Goal: Information Seeking & Learning: Learn about a topic

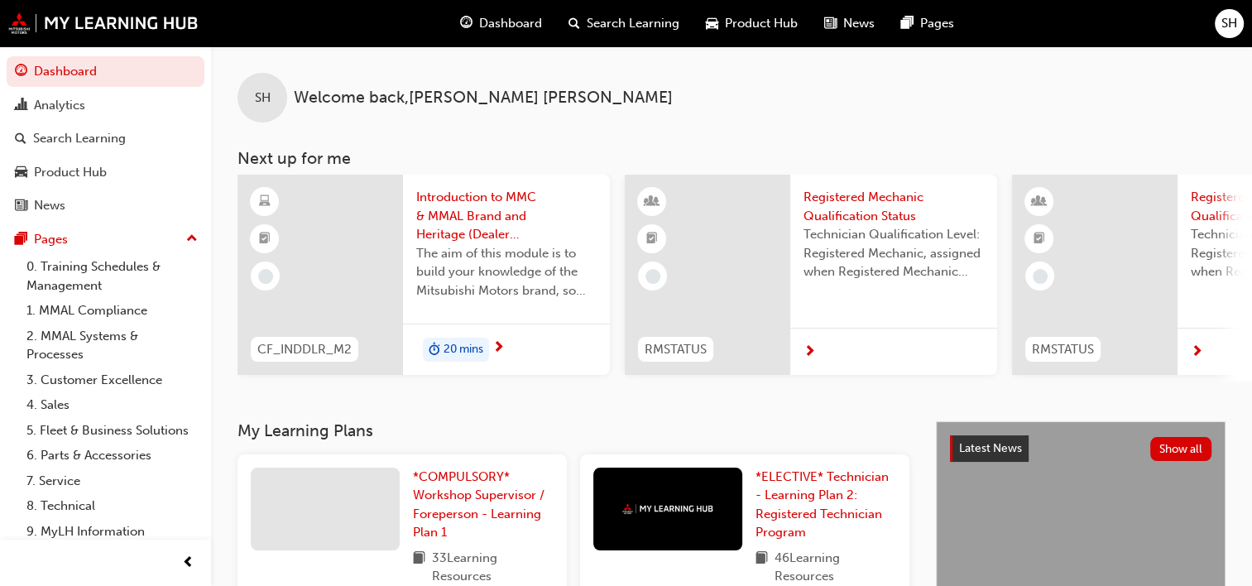
click at [815, 349] on span "next-icon" at bounding box center [810, 352] width 12 height 15
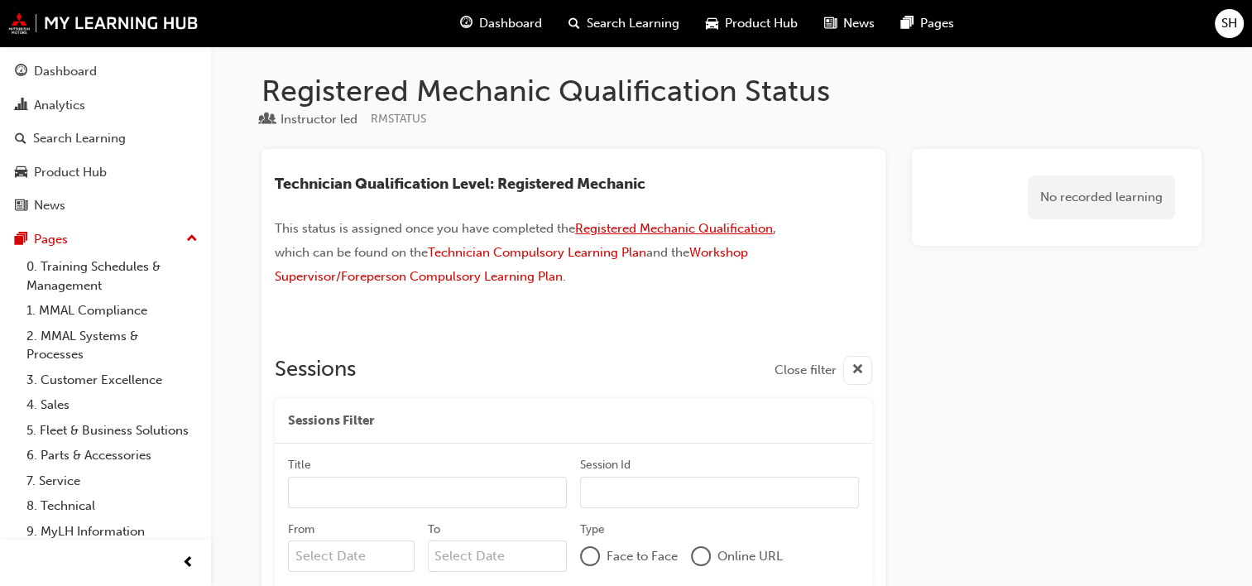
click at [743, 227] on span "Registered Mechanic Qualification" at bounding box center [674, 228] width 198 height 15
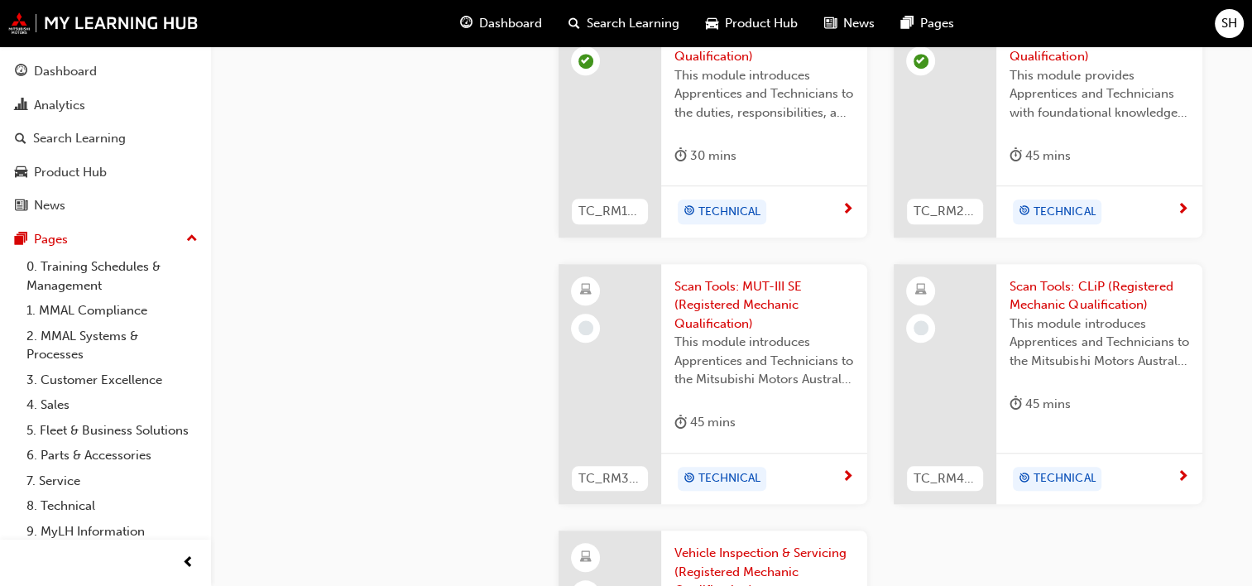
scroll to position [1407, 0]
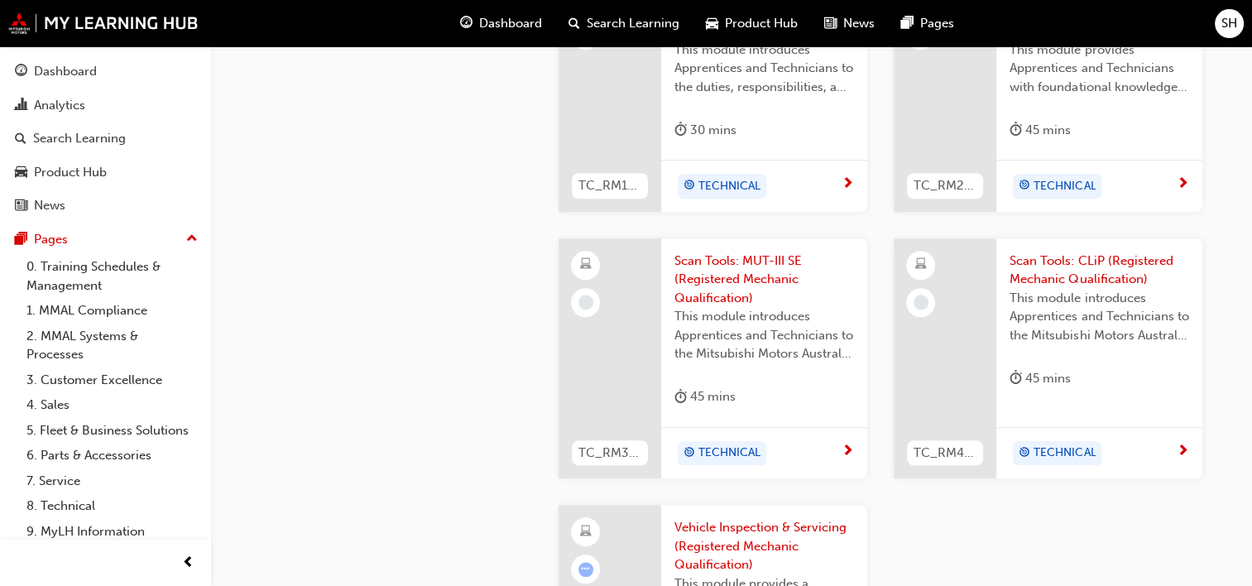
click at [736, 255] on span "Scan Tools: MUT-III SE (Registered Mechanic Qualification)" at bounding box center [765, 280] width 180 height 56
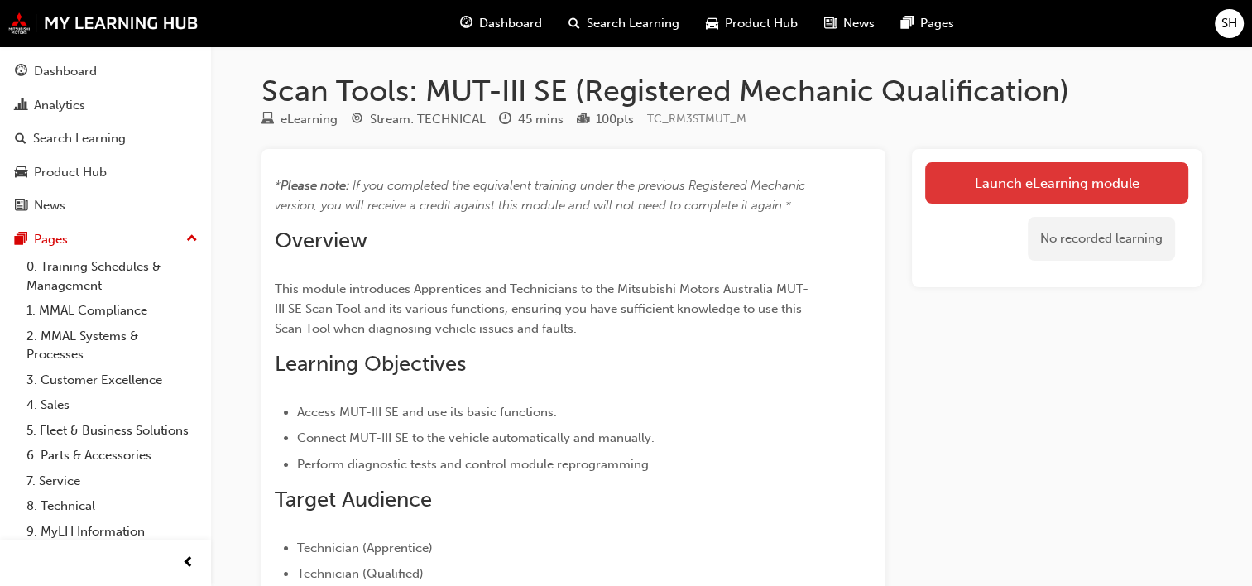
click at [970, 182] on link "Launch eLearning module" at bounding box center [1056, 182] width 263 height 41
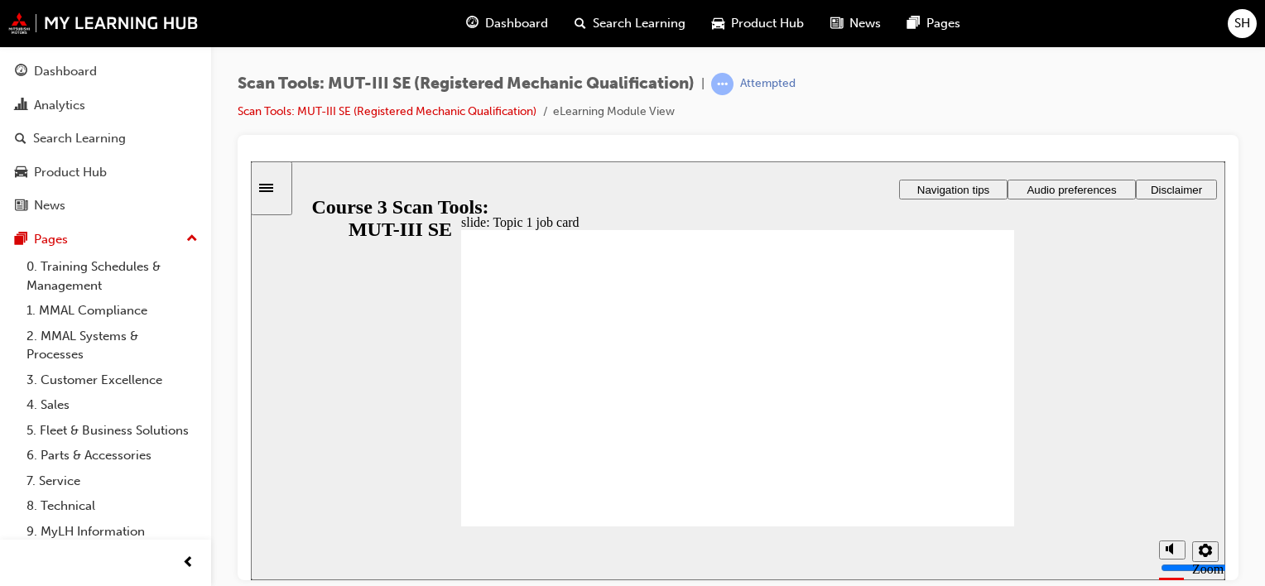
drag, startPoint x: 997, startPoint y: 297, endPoint x: 1005, endPoint y: 300, distance: 8.6
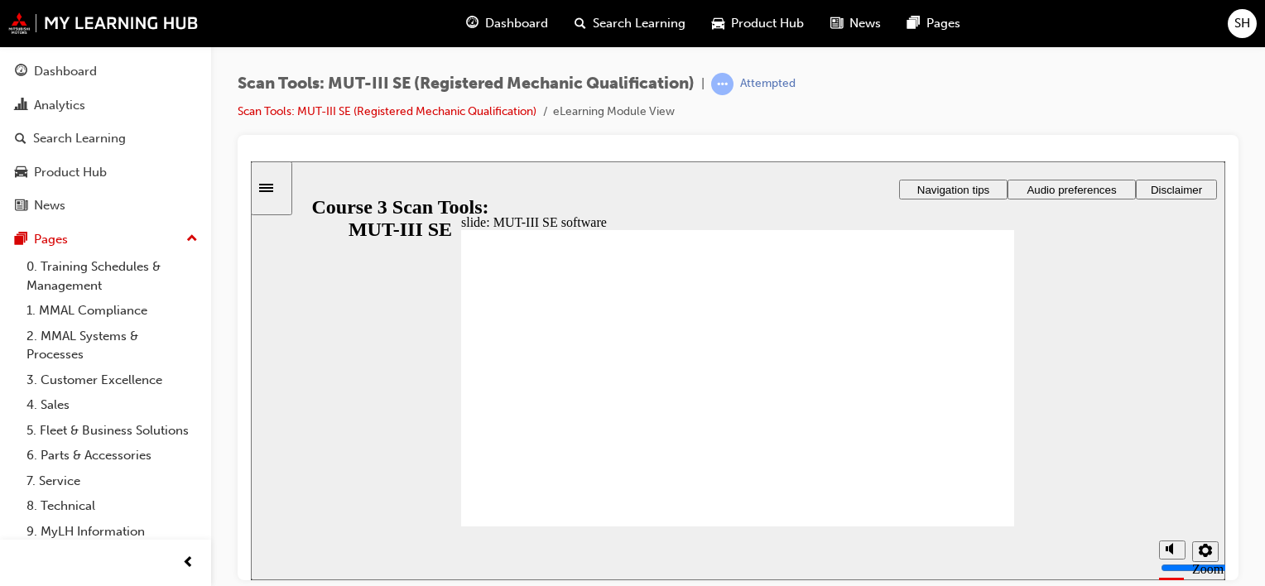
radio input "true"
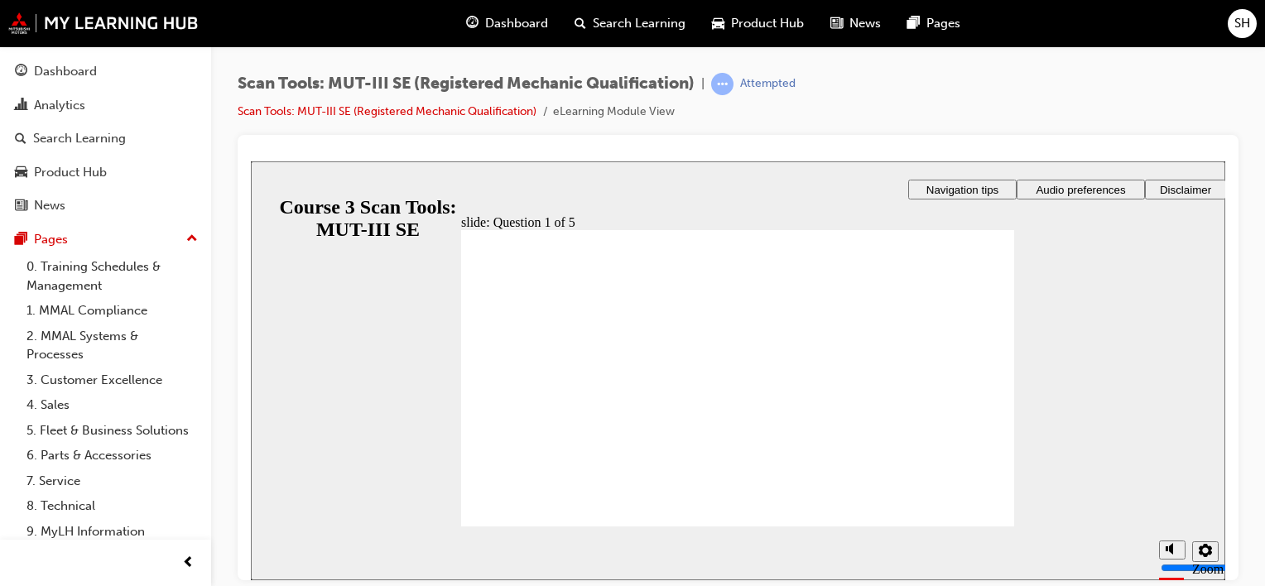
radio input "true"
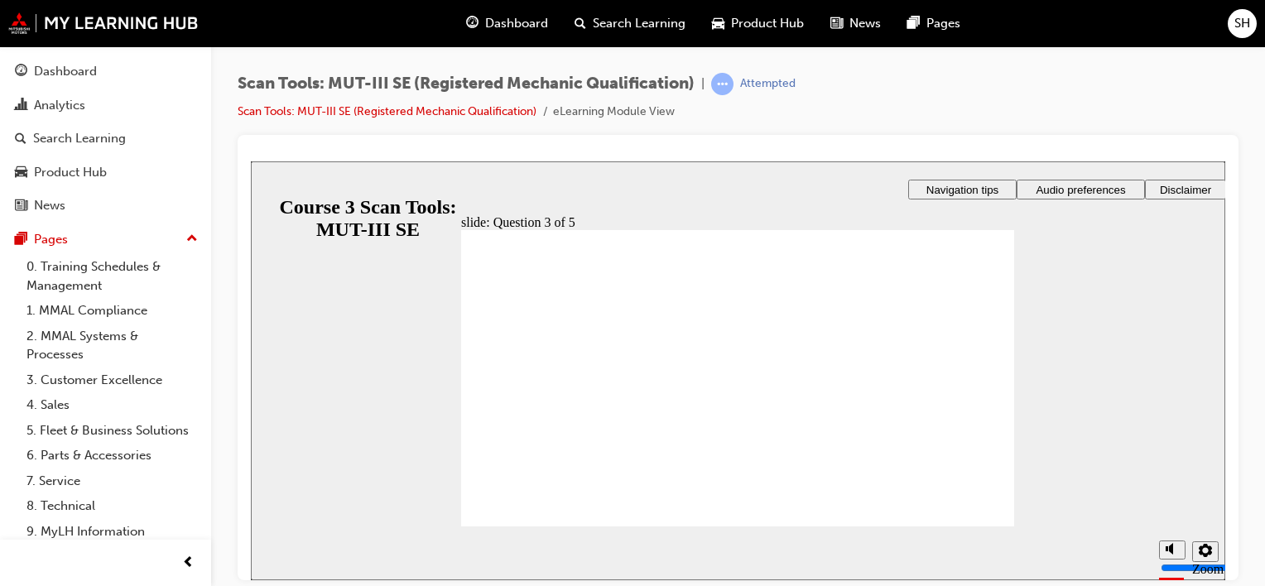
radio input "true"
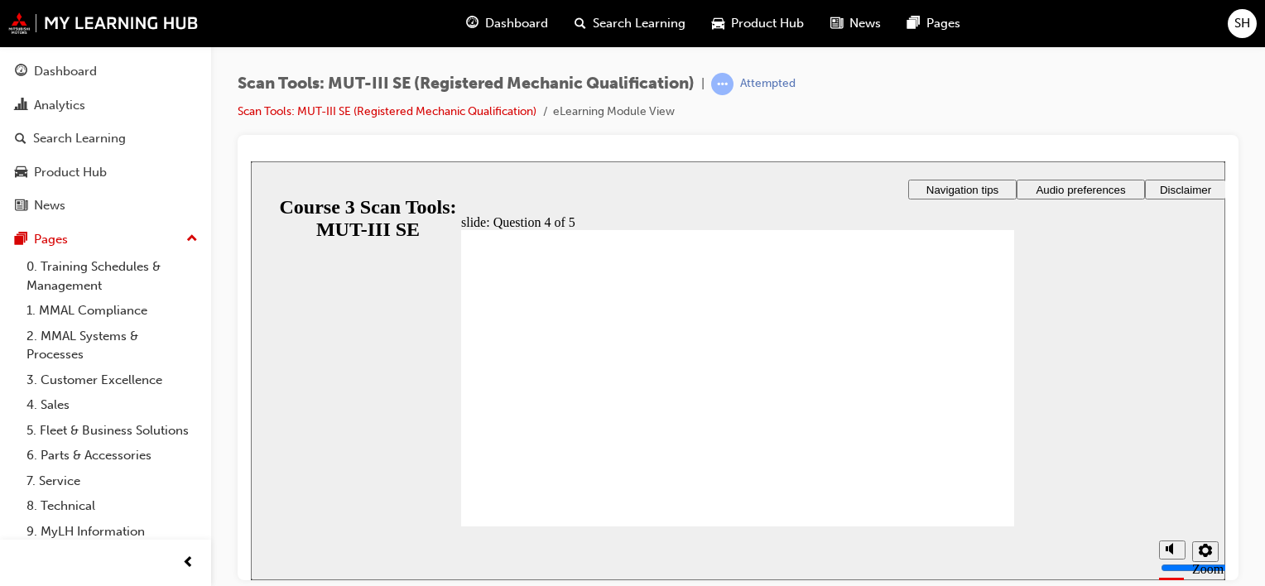
radio input "true"
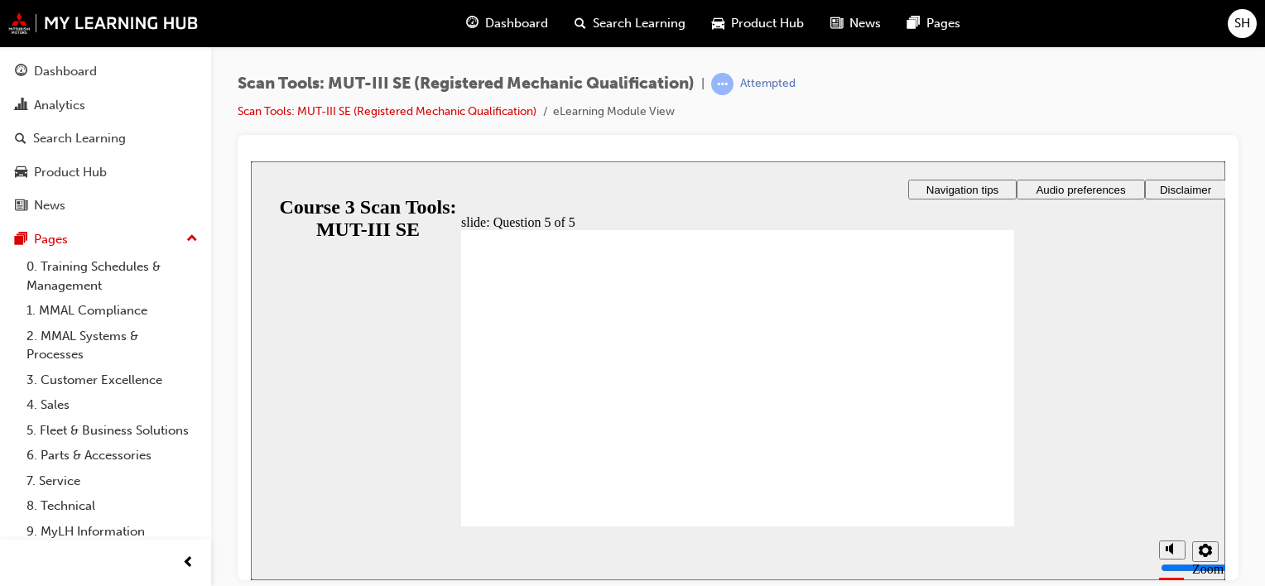
radio input "true"
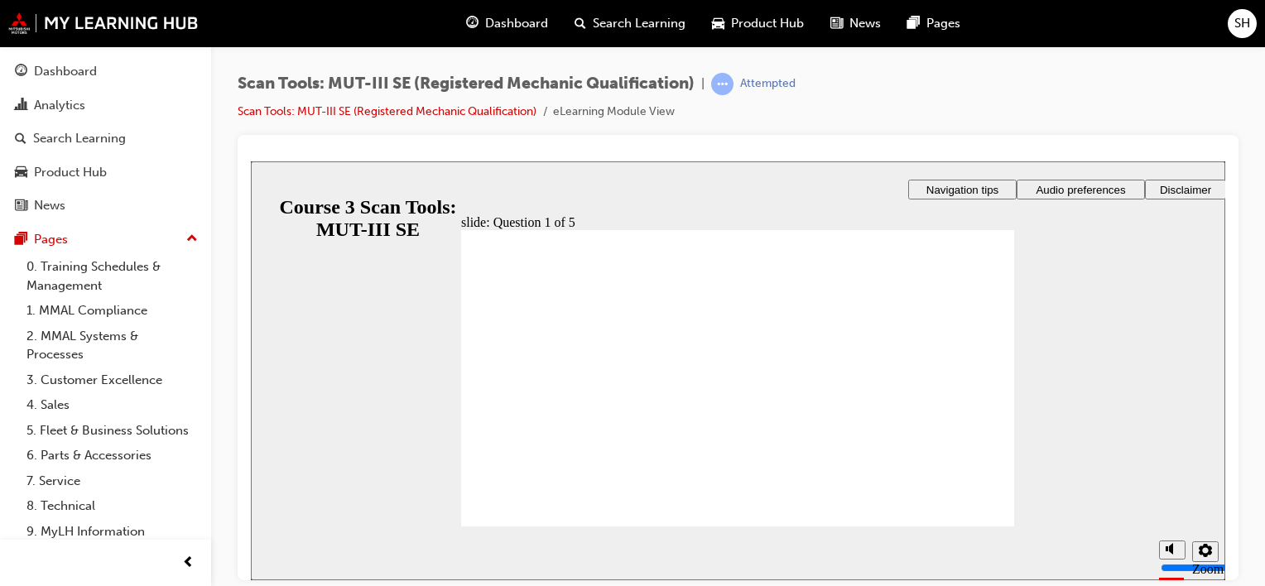
radio input "true"
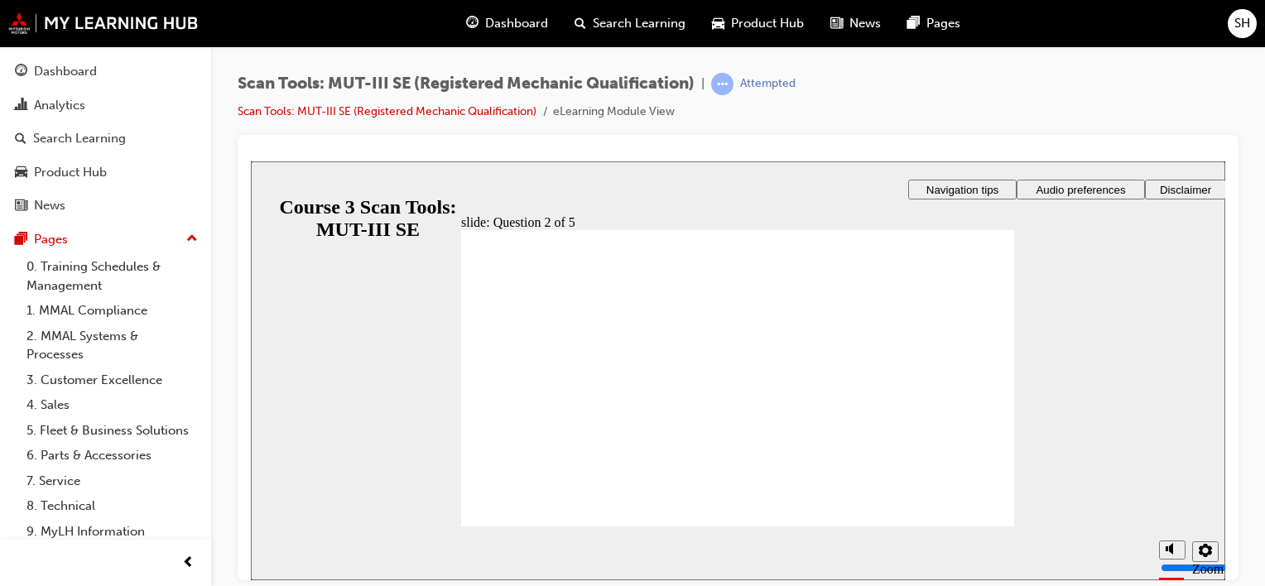
radio input "true"
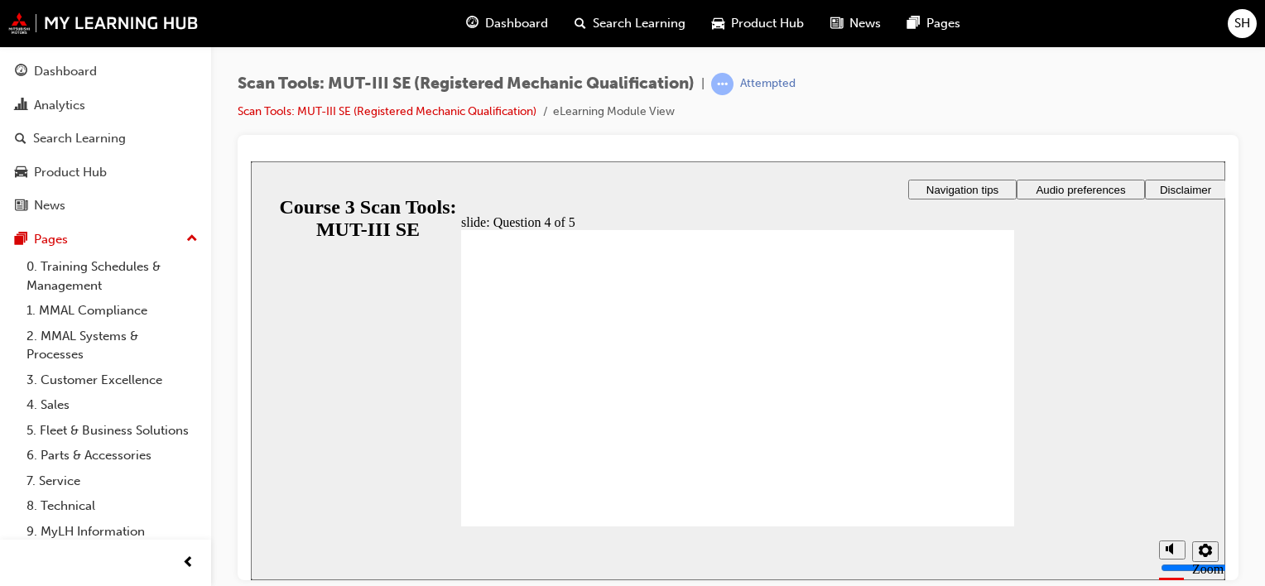
radio input "true"
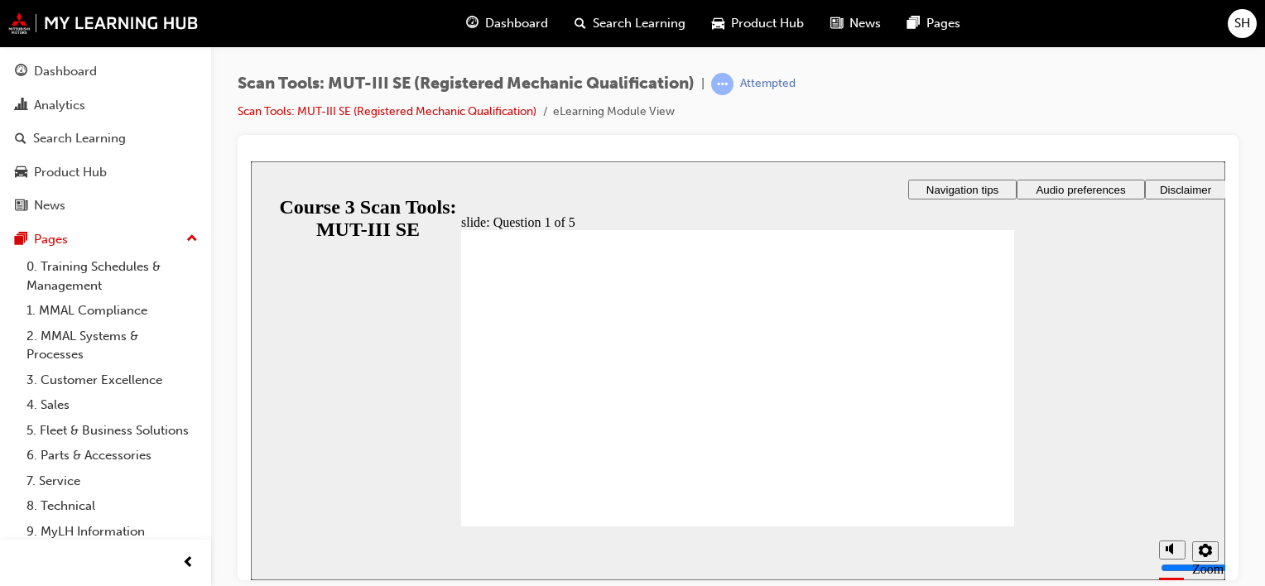
radio input "true"
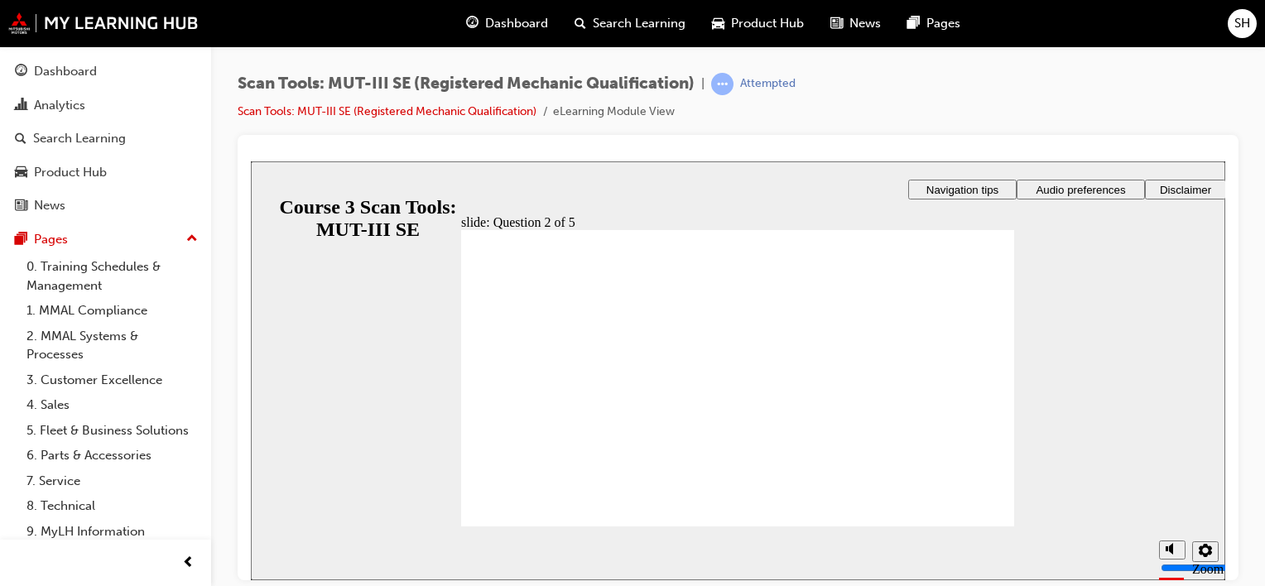
radio input "true"
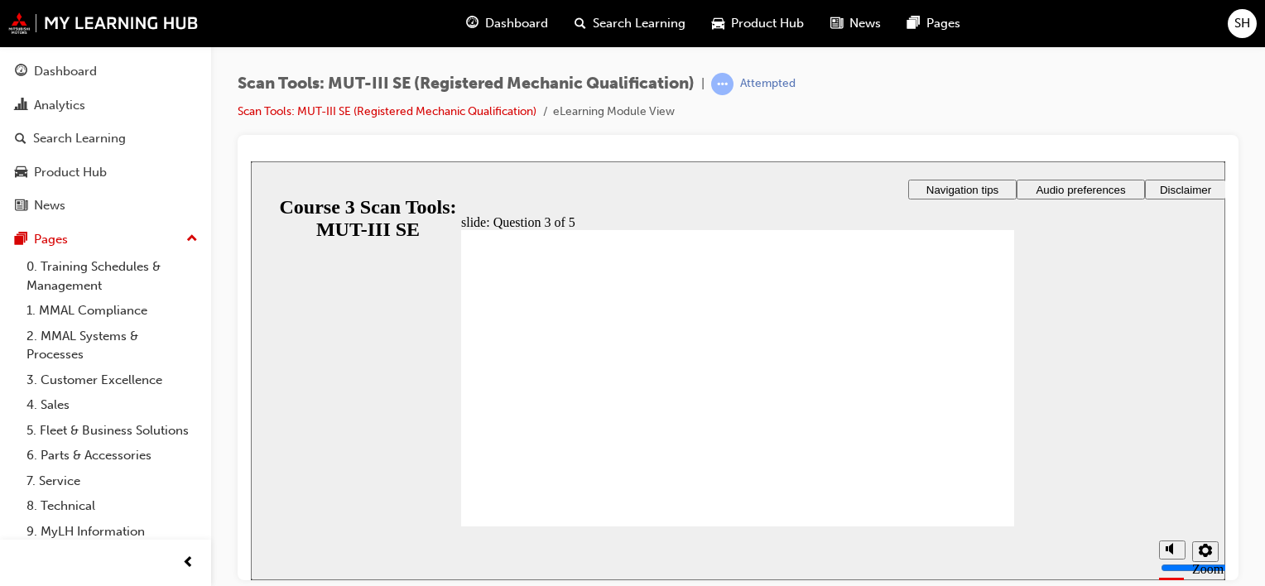
radio input "true"
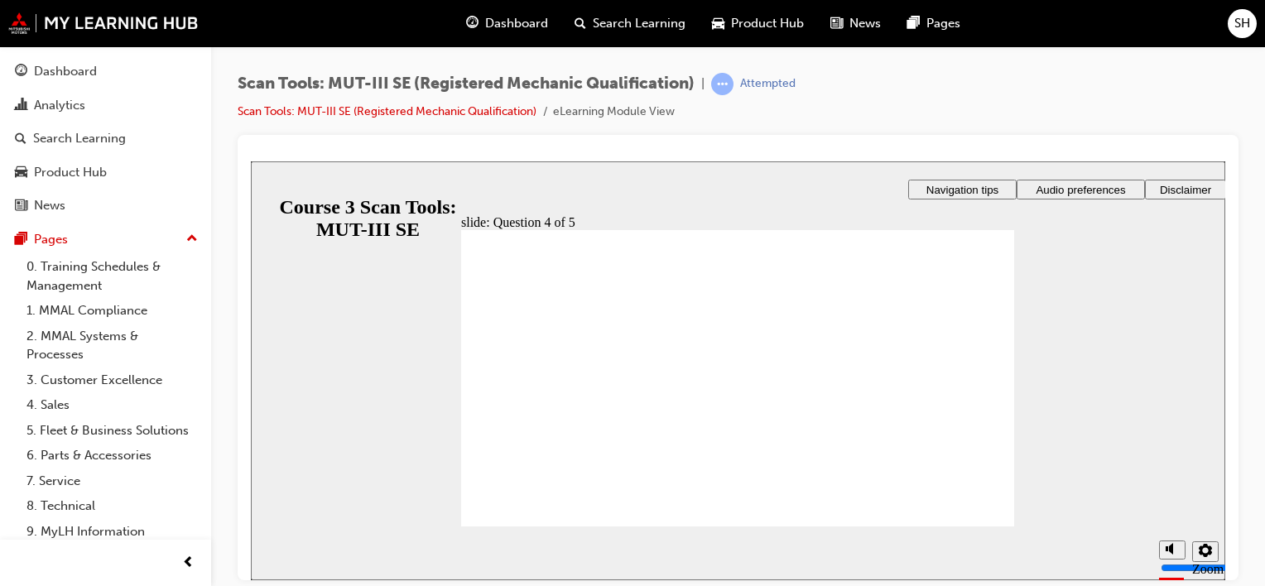
radio input "true"
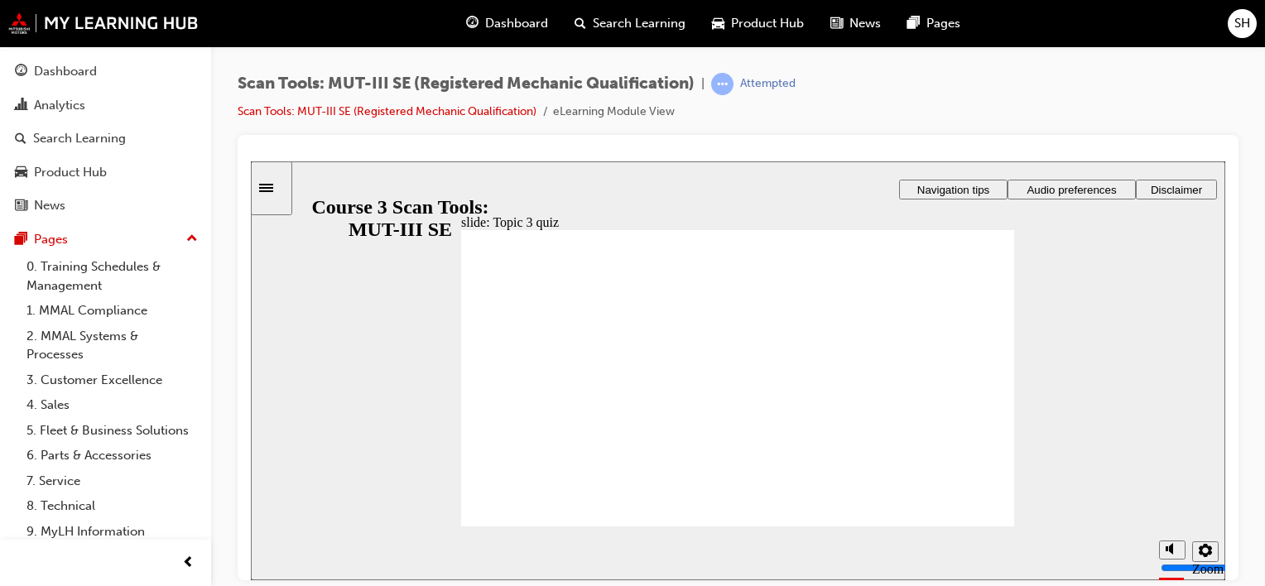
radio input "true"
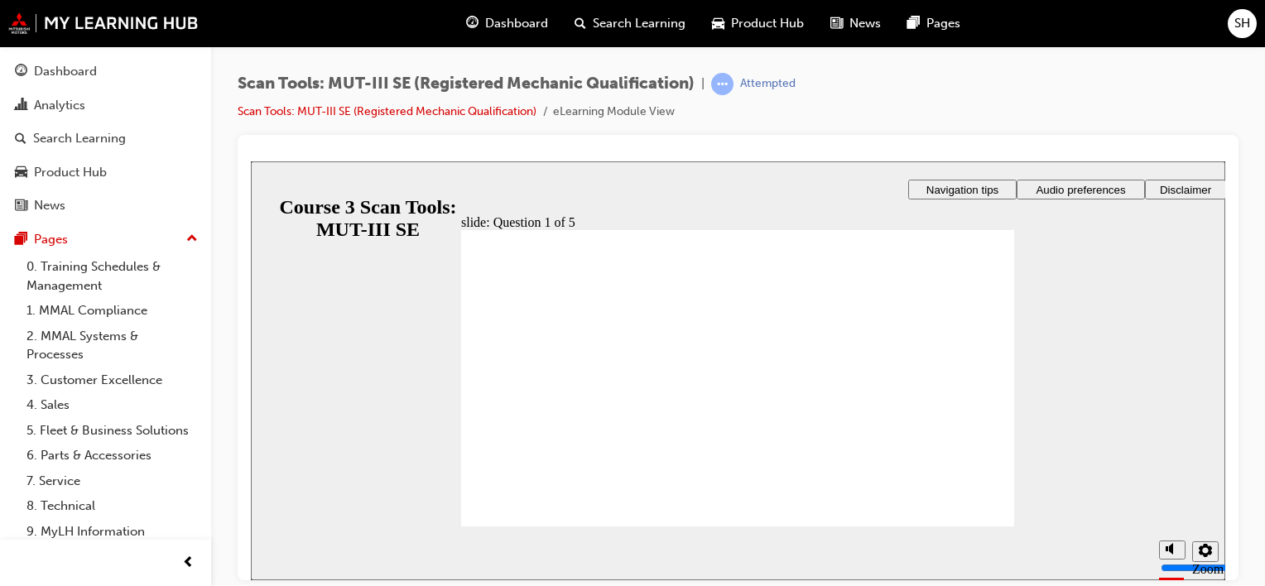
radio input "true"
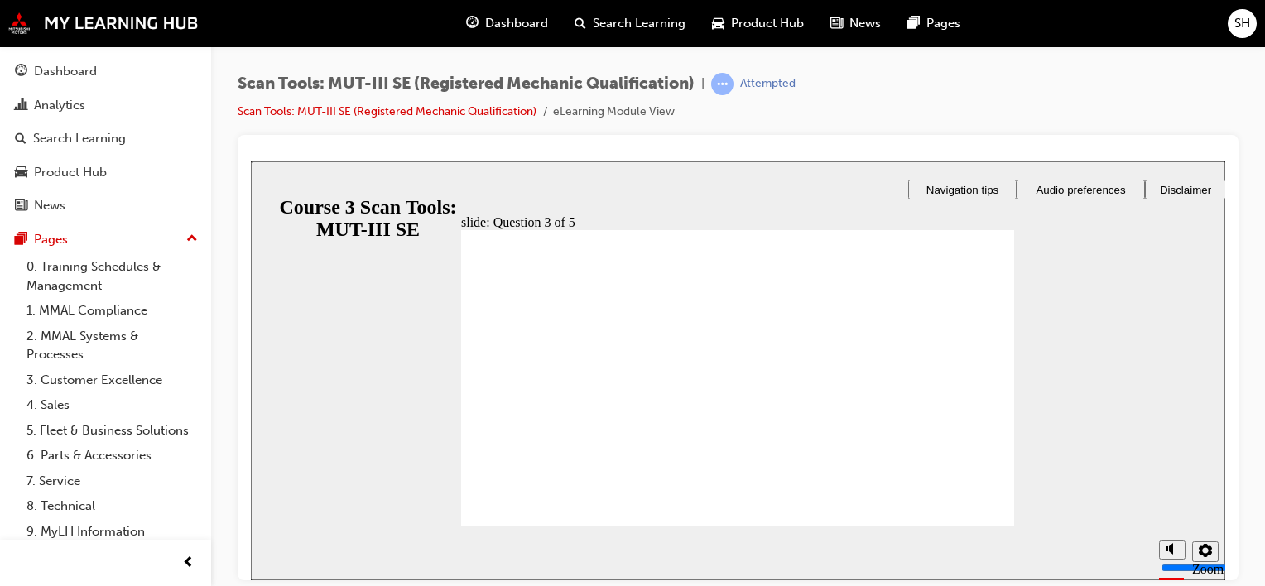
radio input "true"
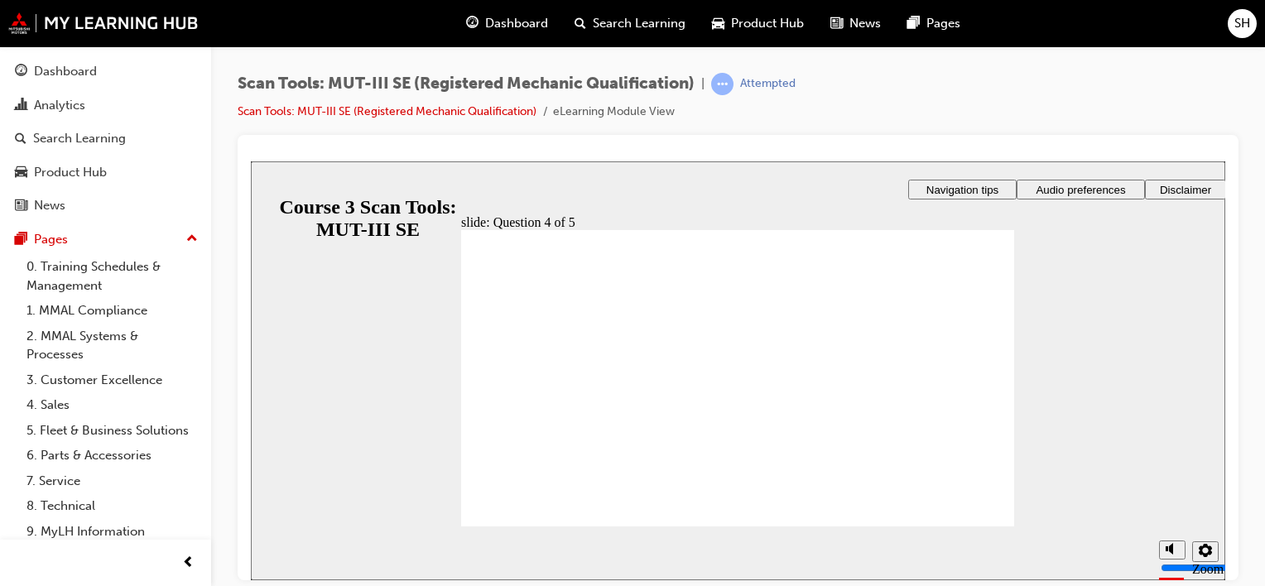
radio input "true"
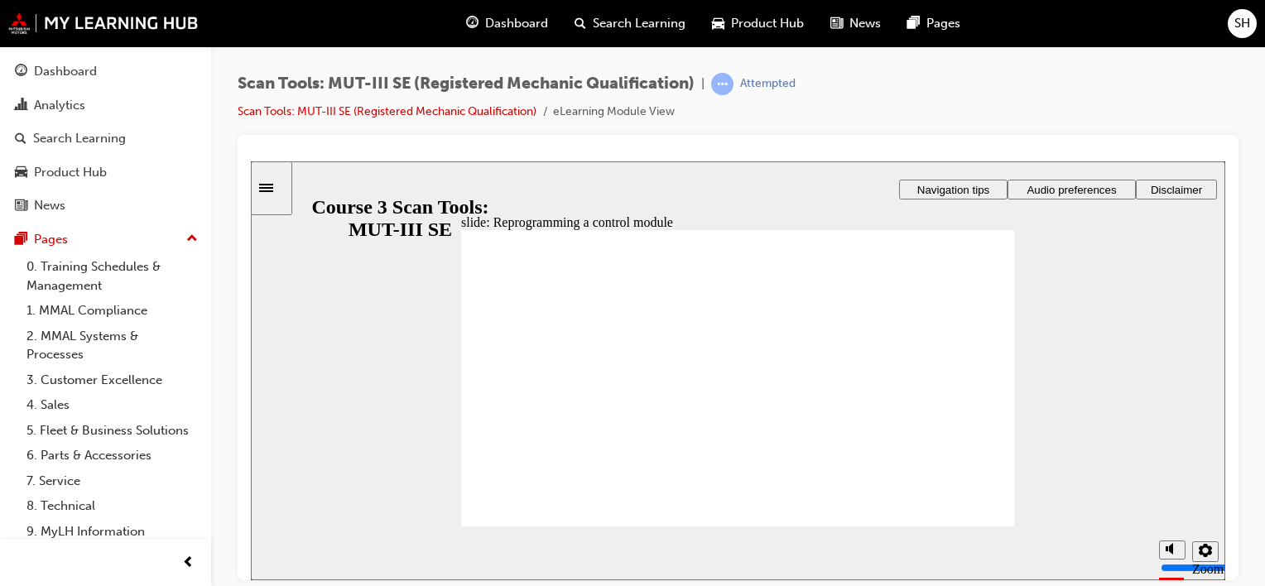
radio input "true"
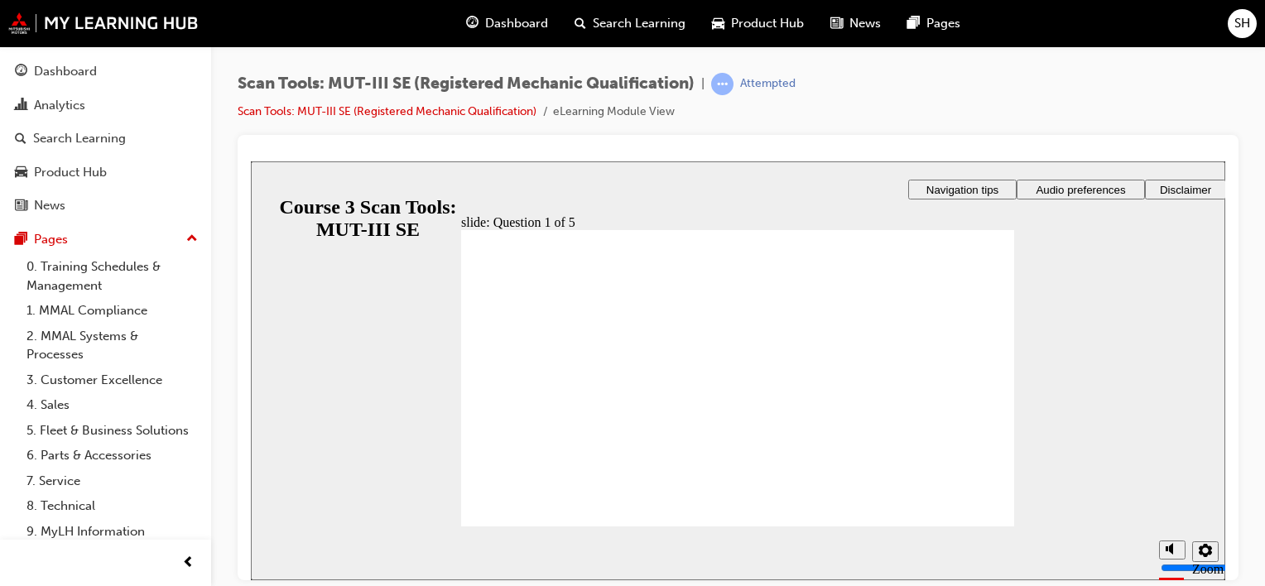
radio input "true"
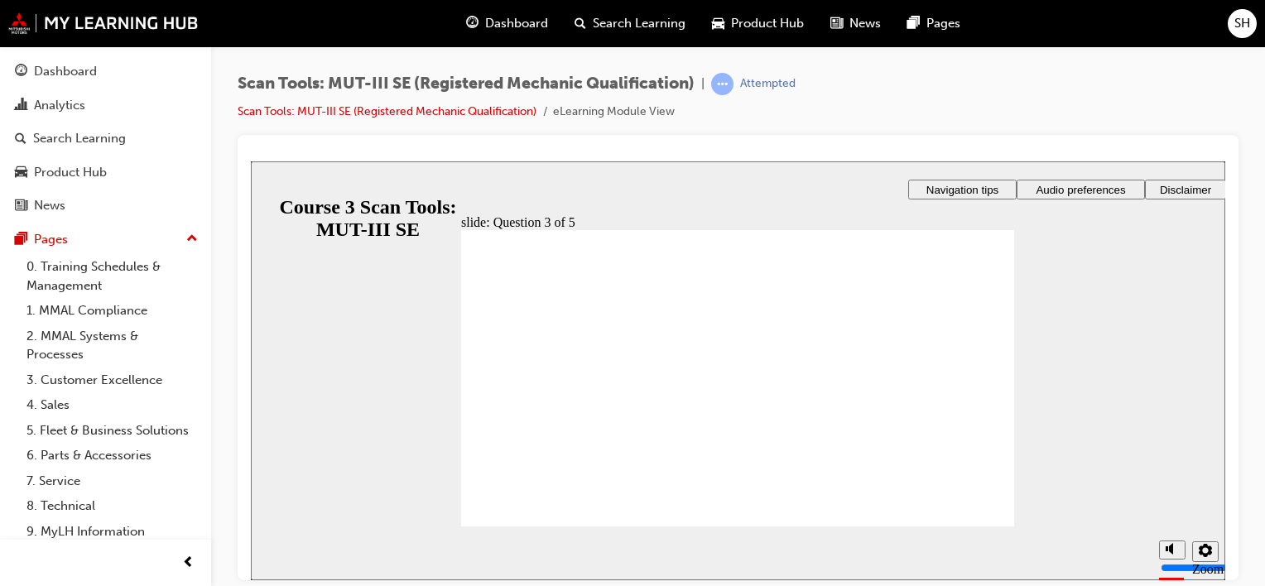
radio input "true"
checkbox input "true"
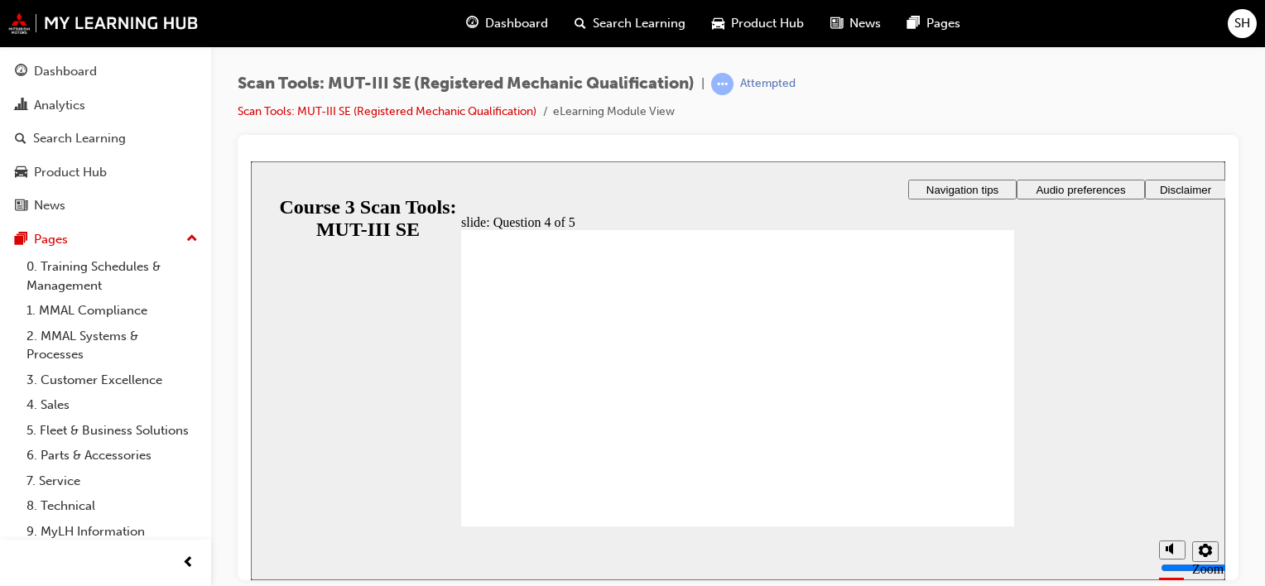
radio input "true"
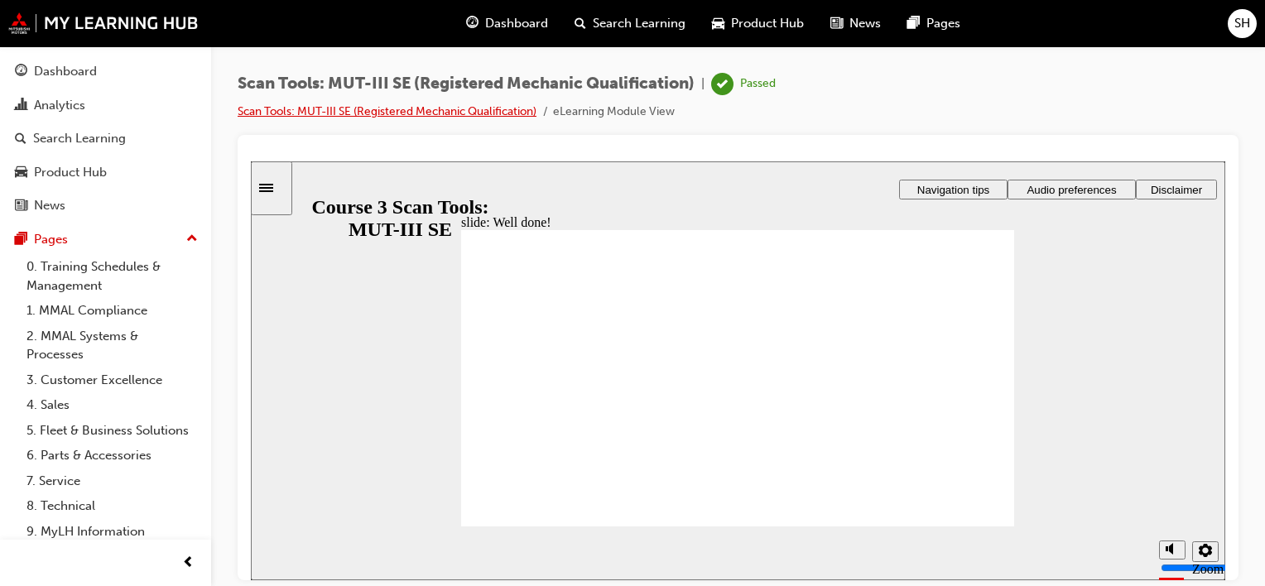
click at [496, 113] on link "Scan Tools: MUT-III SE (Registered Mechanic Qualification)" at bounding box center [387, 111] width 299 height 14
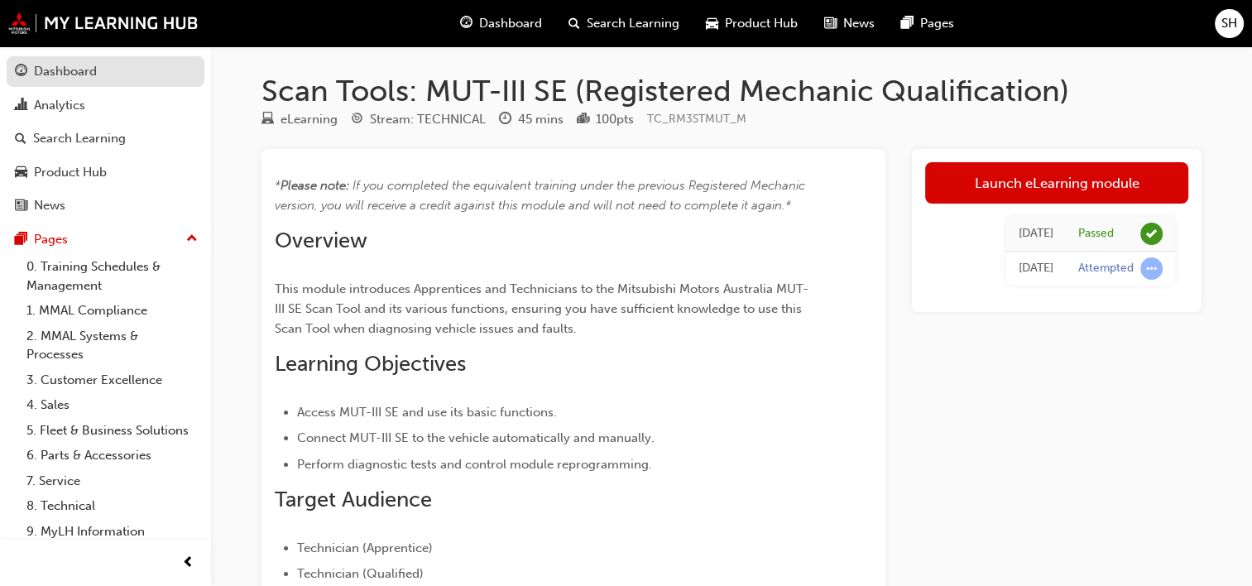
click at [65, 70] on div "Dashboard" at bounding box center [65, 71] width 63 height 19
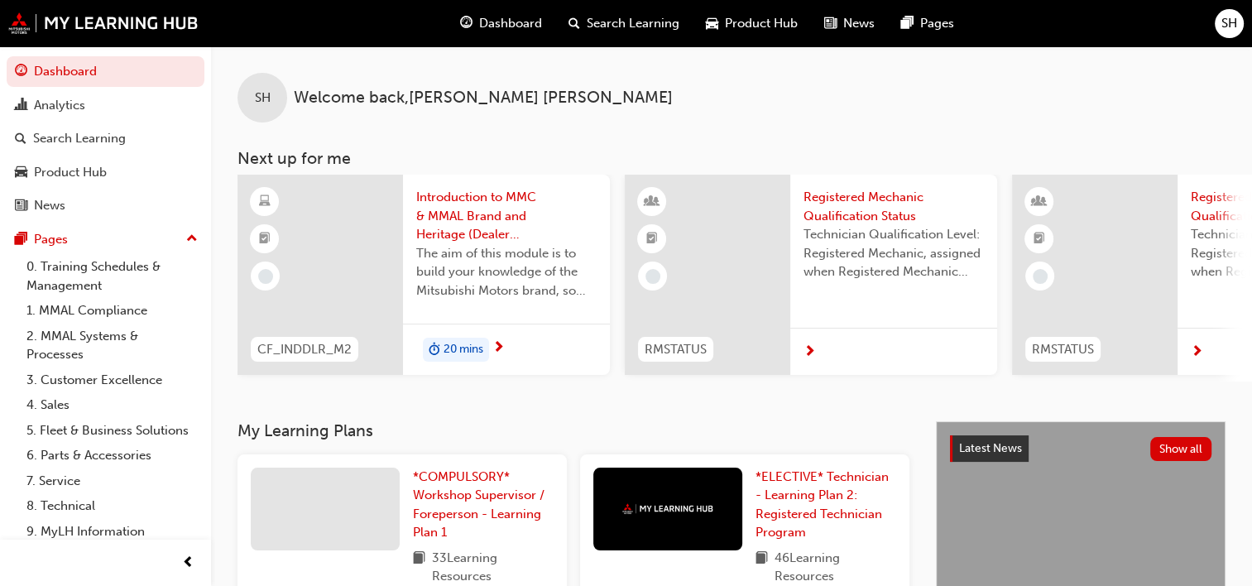
click at [901, 197] on span "Registered Mechanic Qualification Status" at bounding box center [894, 206] width 180 height 37
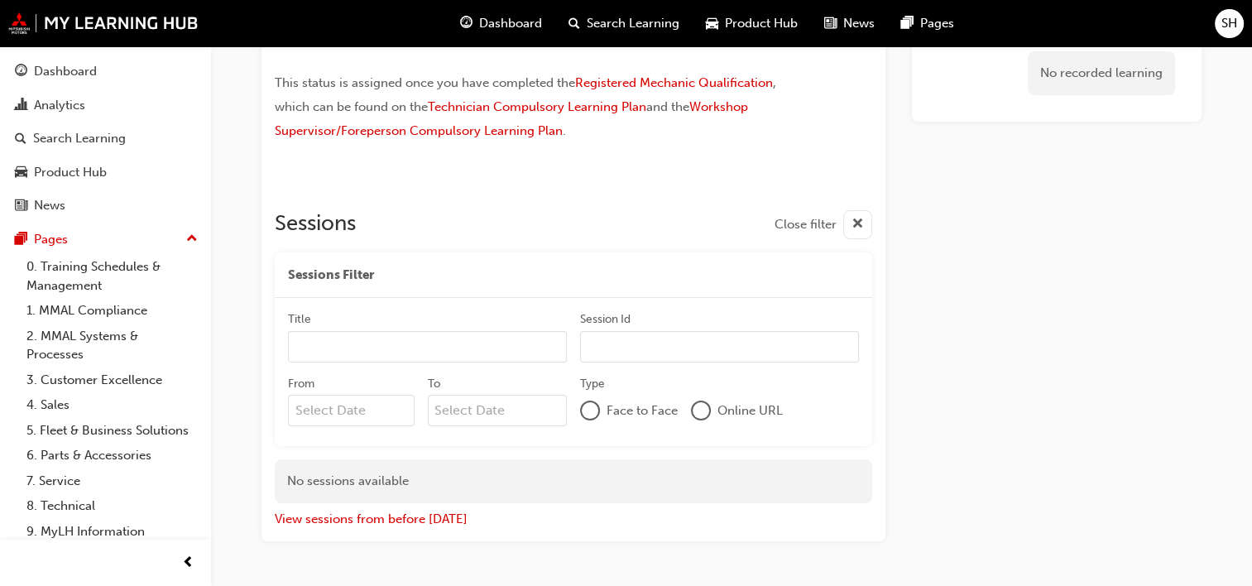
scroll to position [151, 0]
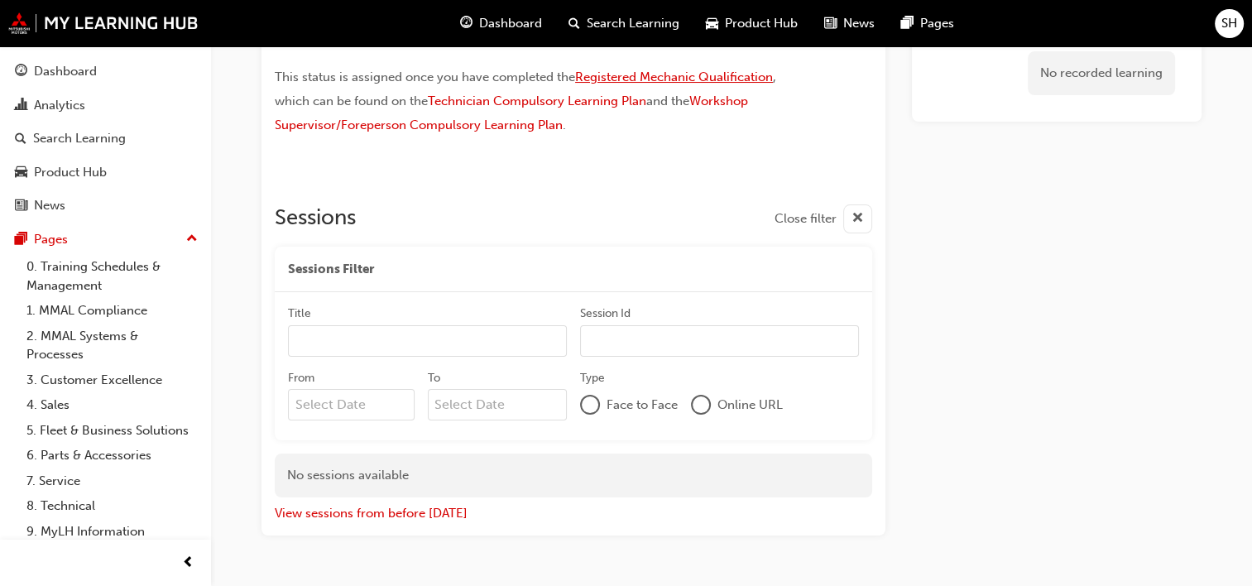
click at [711, 74] on span "Registered Mechanic Qualification" at bounding box center [674, 77] width 198 height 15
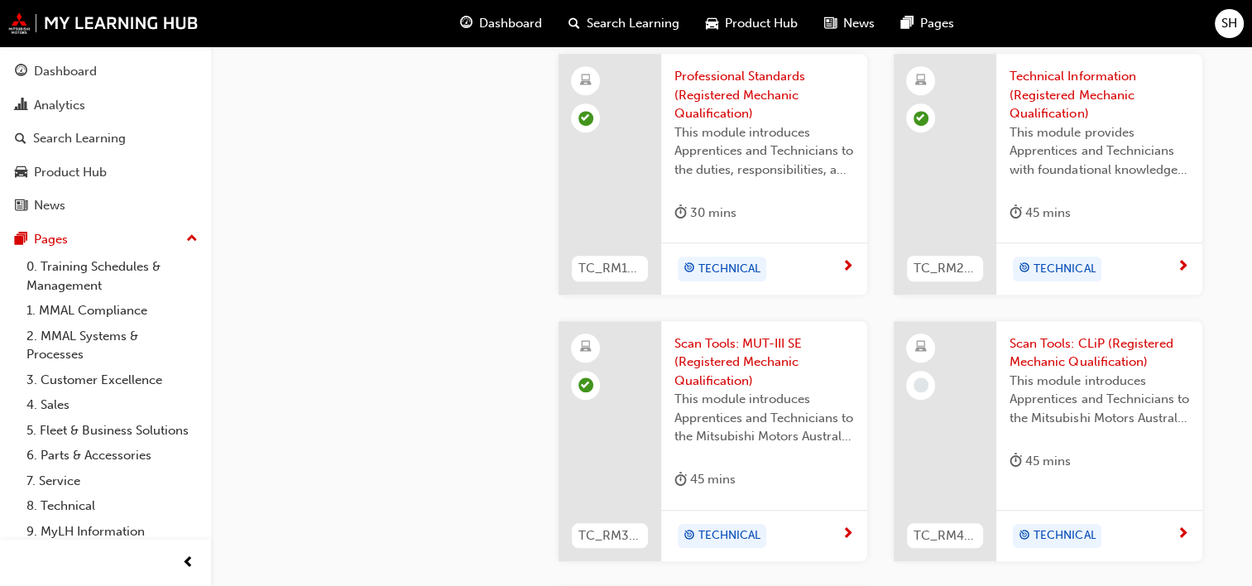
scroll to position [1407, 0]
